Goal: Task Accomplishment & Management: Manage account settings

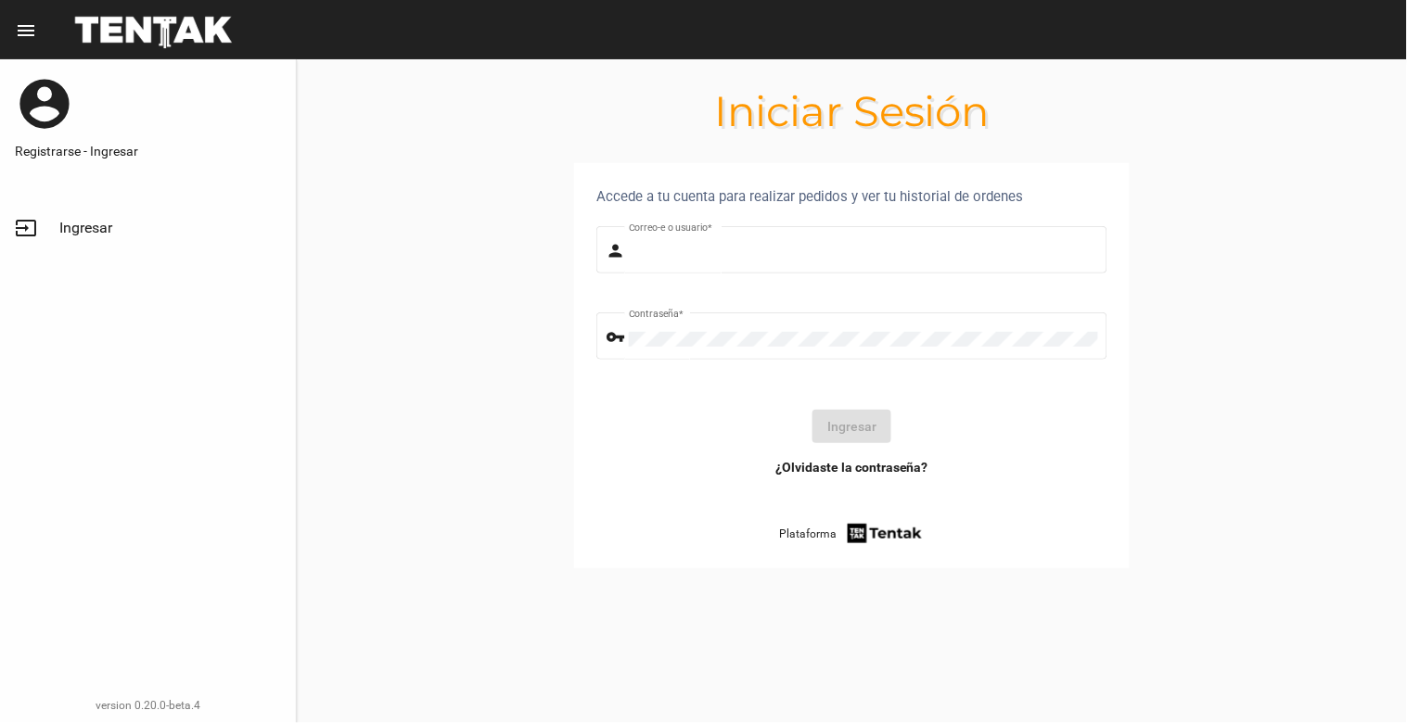
type input "[EMAIL_ADDRESS][DOMAIN_NAME]"
click at [832, 427] on button "Ingresar" at bounding box center [851, 426] width 79 height 33
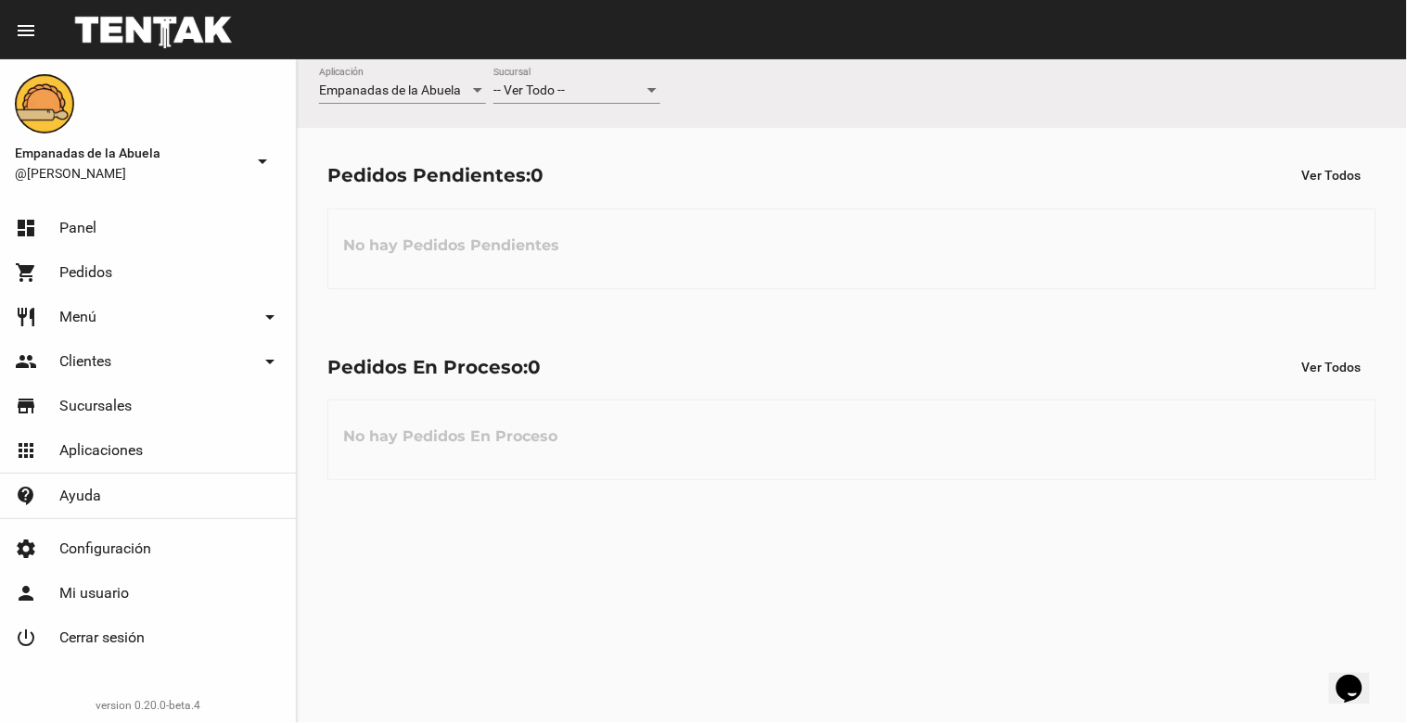
click at [656, 95] on div at bounding box center [652, 90] width 17 height 15
click at [615, 161] on span "Lomas de Zamora" at bounding box center [576, 168] width 167 height 39
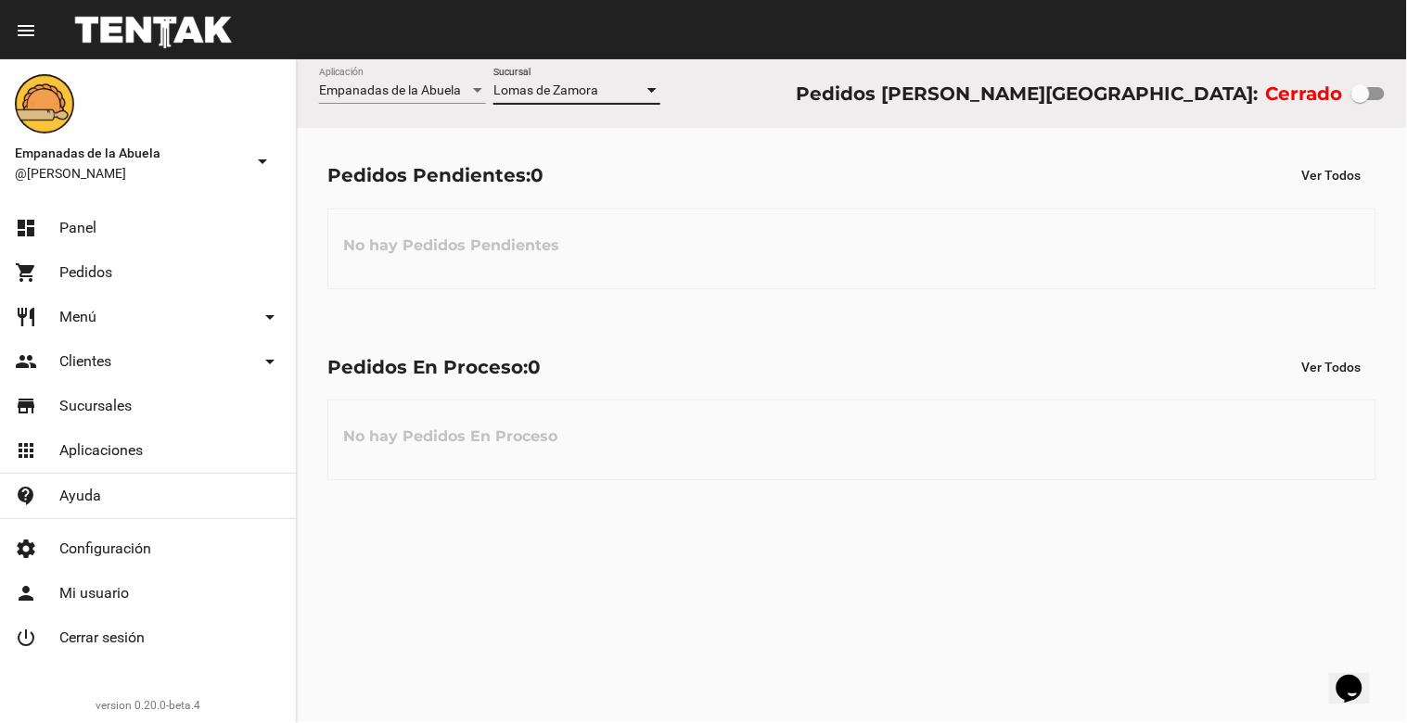
click at [1355, 93] on div at bounding box center [1360, 93] width 19 height 19
click at [1360, 100] on input "checkbox" at bounding box center [1360, 100] width 1 height 1
checkbox input "true"
